Goal: Use online tool/utility

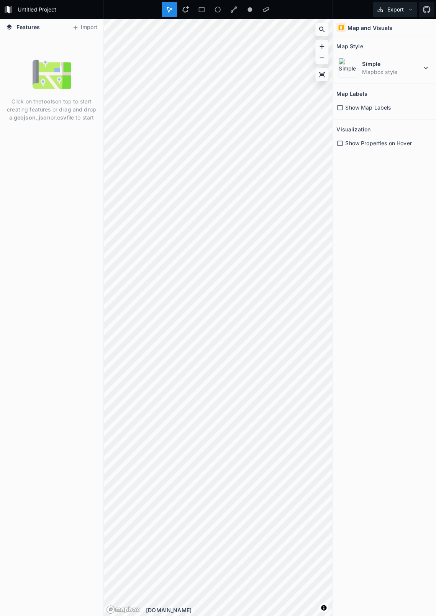
click at [391, 15] on button "Export" at bounding box center [395, 9] width 44 height 15
click at [395, 190] on div "Map and Visuals Map Style Simple Mapbox style Map Labels Show Map Labels Visual…" at bounding box center [384, 317] width 103 height 597
click at [358, 65] on div "Simple Mapbox style" at bounding box center [384, 68] width 96 height 24
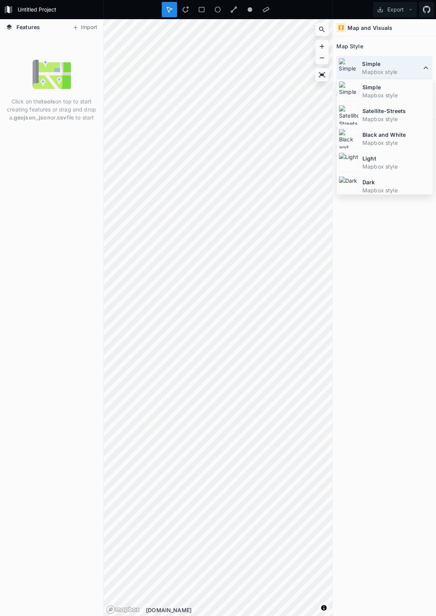
click at [358, 65] on div "Simple Mapbox style" at bounding box center [384, 68] width 96 height 24
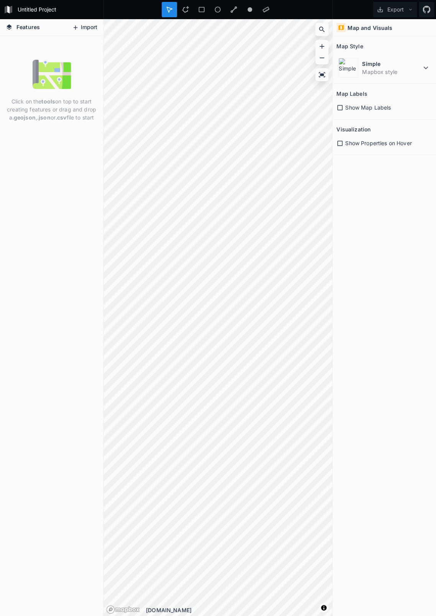
click at [75, 28] on icon at bounding box center [76, 27] width 4 height 4
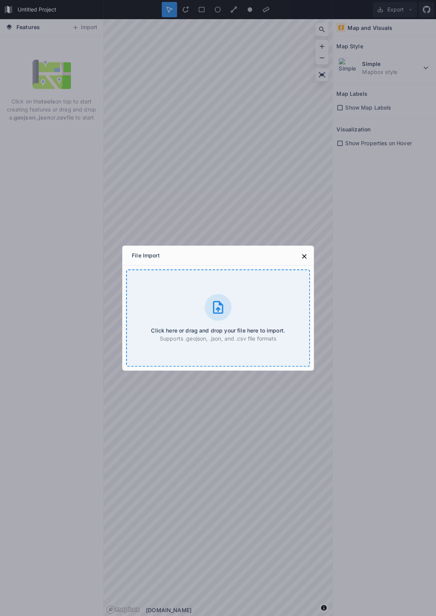
click at [227, 323] on div "Click here or drag and drop your file here to import. Supports .geojson, .json,…" at bounding box center [218, 317] width 184 height 97
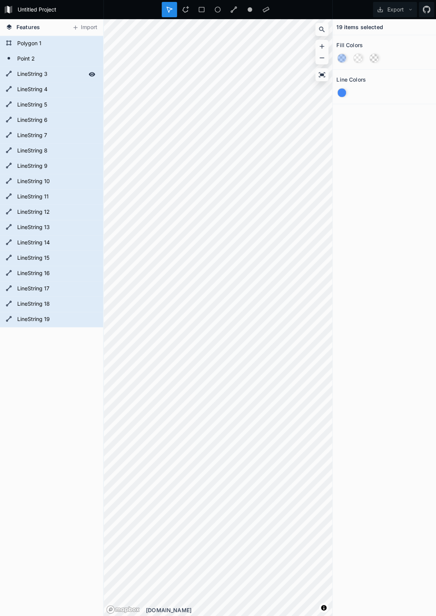
click at [41, 78] on form "LineString 3" at bounding box center [51, 74] width 72 height 11
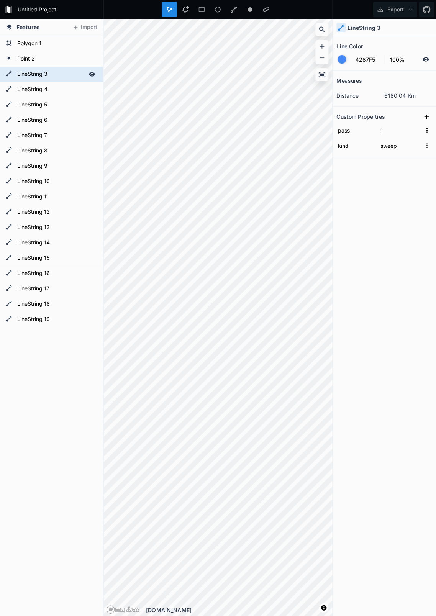
click at [41, 78] on form "LineString 3" at bounding box center [51, 74] width 72 height 11
click at [34, 92] on form "LineString 4" at bounding box center [51, 89] width 72 height 11
click at [38, 78] on form "LineString 3" at bounding box center [51, 74] width 72 height 11
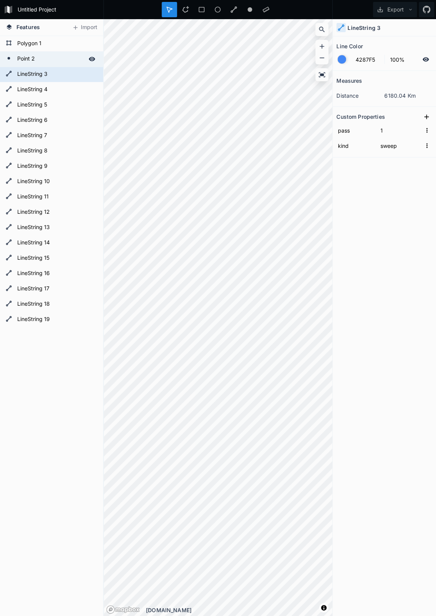
click at [34, 60] on form "Point 2" at bounding box center [51, 58] width 72 height 11
type input "0"
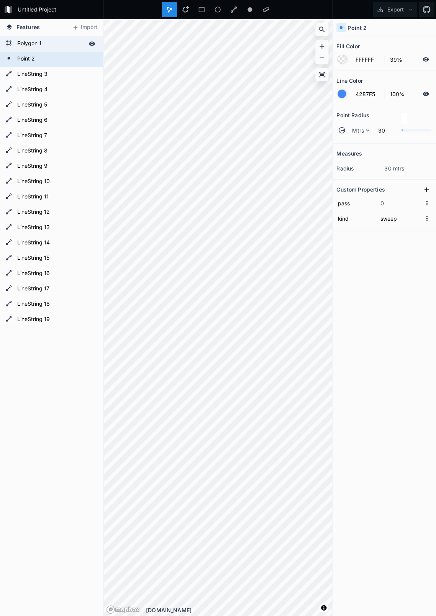
click at [35, 40] on form "Polygon 1" at bounding box center [51, 43] width 72 height 11
type input "polygon"
type input "4287F5"
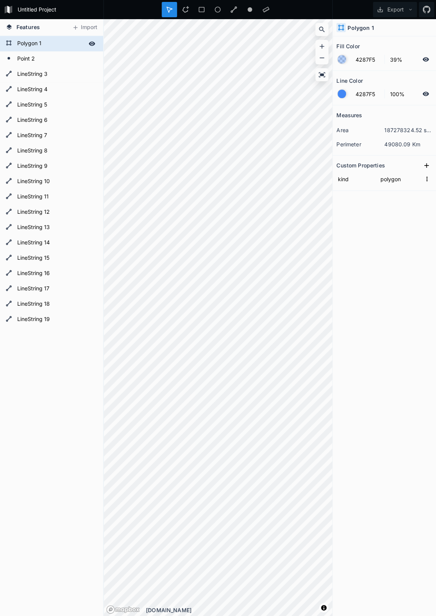
click at [35, 40] on form "Polygon 1" at bounding box center [51, 43] width 72 height 11
click at [20, 43] on form "Polygon 1" at bounding box center [51, 43] width 72 height 11
click at [85, 38] on form "Polygon 1" at bounding box center [51, 43] width 72 height 11
click at [93, 43] on icon at bounding box center [92, 43] width 7 height 7
click at [42, 39] on form "Polygon 1" at bounding box center [51, 43] width 72 height 11
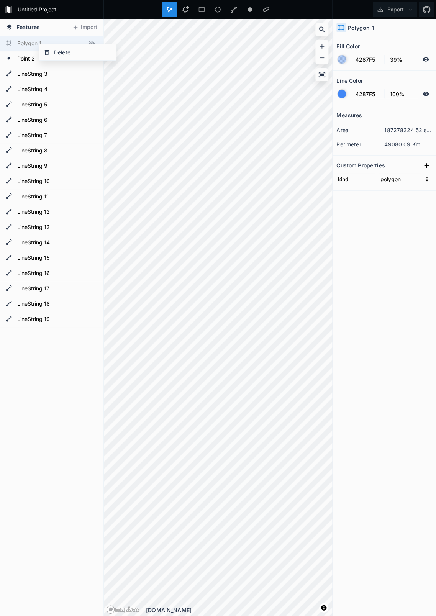
click at [93, 42] on icon at bounding box center [92, 43] width 7 height 7
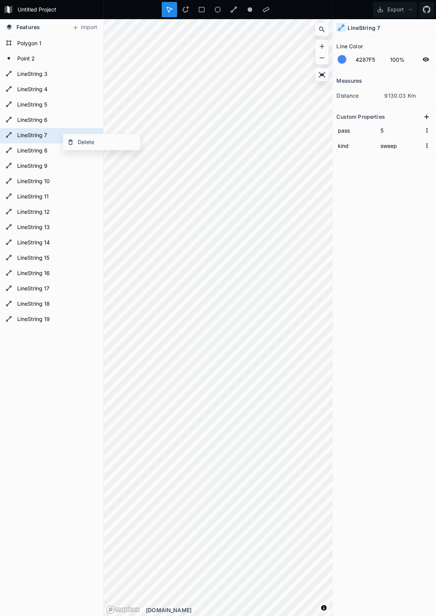
click at [45, 372] on div "LineString 19 LineString 18 LineString 17 LineString 16 LineString 15 LineStrin…" at bounding box center [51, 326] width 103 height 580
click at [55, 318] on form "LineString 19" at bounding box center [51, 319] width 72 height 11
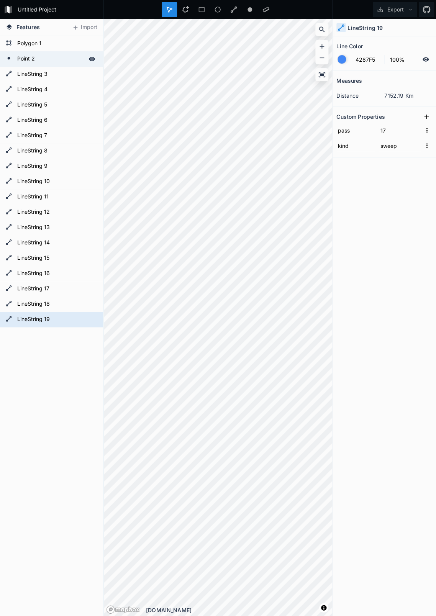
click at [44, 62] on form "Point 2" at bounding box center [51, 58] width 72 height 11
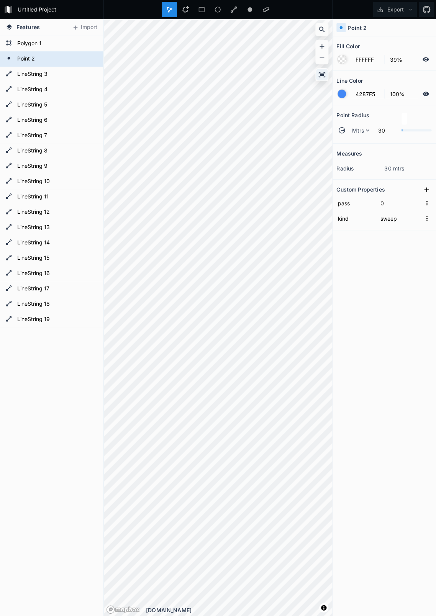
click at [321, 74] on icon at bounding box center [322, 74] width 7 height 5
click at [323, 44] on icon at bounding box center [322, 47] width 8 height 8
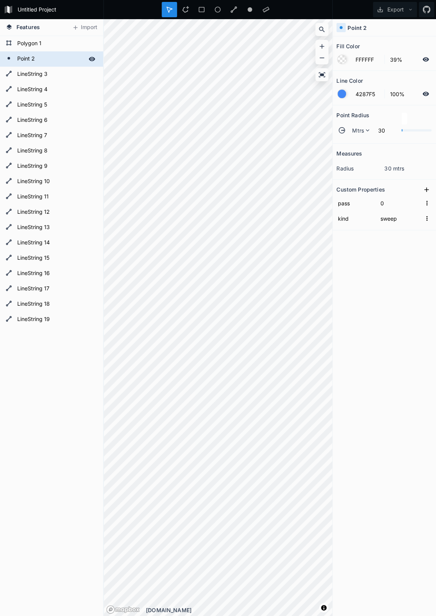
click at [56, 56] on form "Point 2" at bounding box center [51, 58] width 72 height 11
click at [38, 74] on form "LineString 3" at bounding box center [51, 74] width 72 height 11
type input "1"
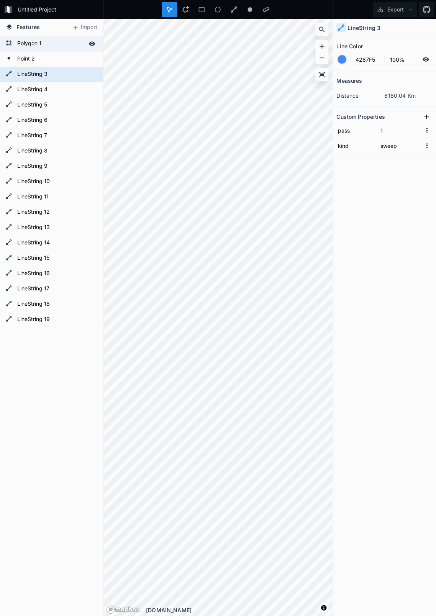
click at [41, 42] on form "Polygon 1" at bounding box center [51, 43] width 72 height 11
type input "polygon"
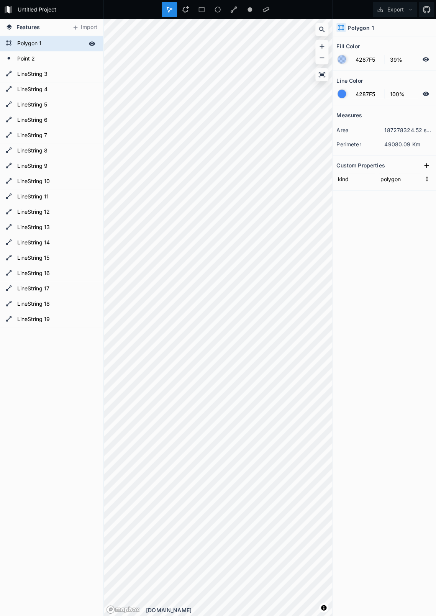
click at [40, 41] on form "Polygon 1" at bounding box center [51, 43] width 72 height 11
click at [40, 41] on input "Polygon 1" at bounding box center [51, 43] width 72 height 11
click at [98, 47] on div "Polygon 1" at bounding box center [51, 43] width 103 height 15
click at [0, 0] on icon at bounding box center [0, 0] width 0 height 0
click at [94, 44] on icon at bounding box center [92, 43] width 6 height 5
